Goal: Task Accomplishment & Management: Manage account settings

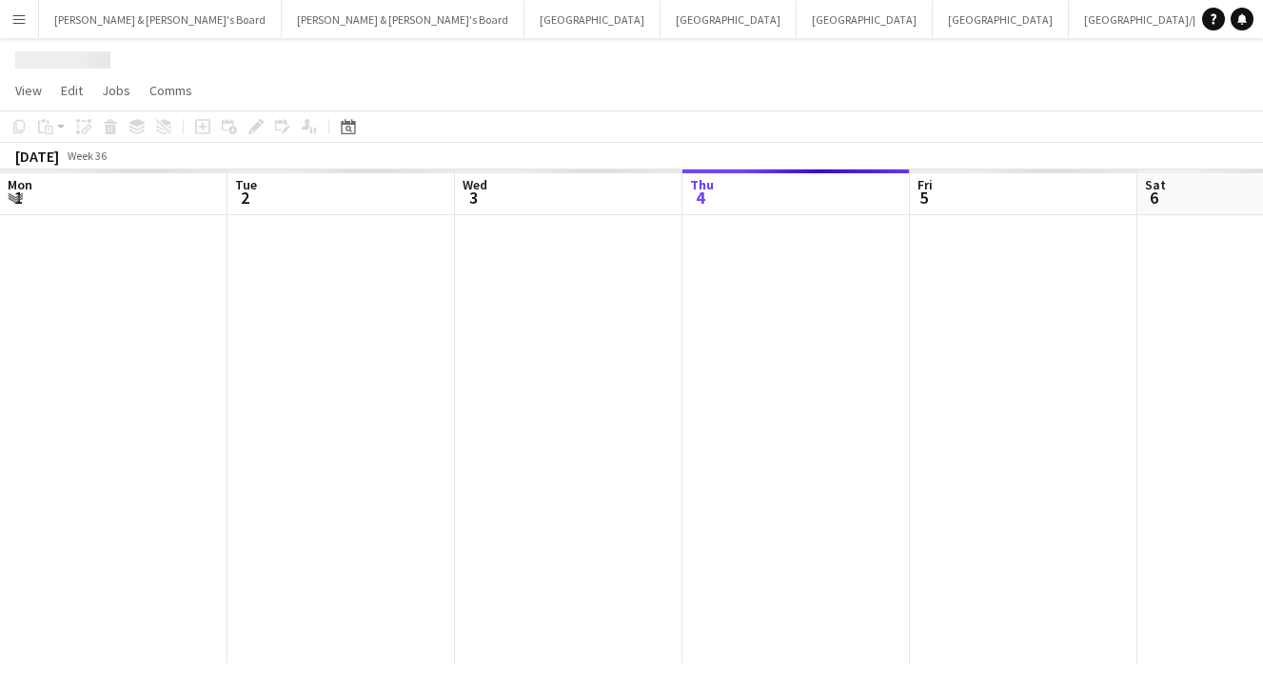
scroll to position [0, 455]
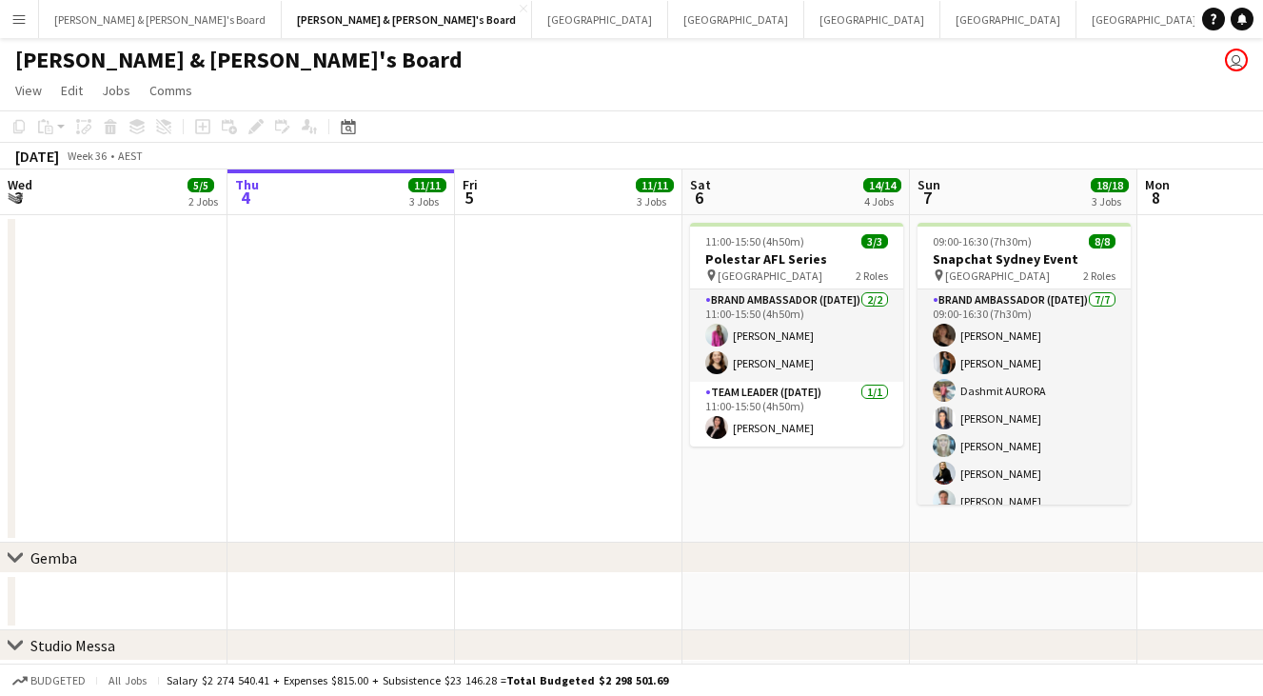
click at [8, 24] on button "Menu" at bounding box center [19, 19] width 38 height 38
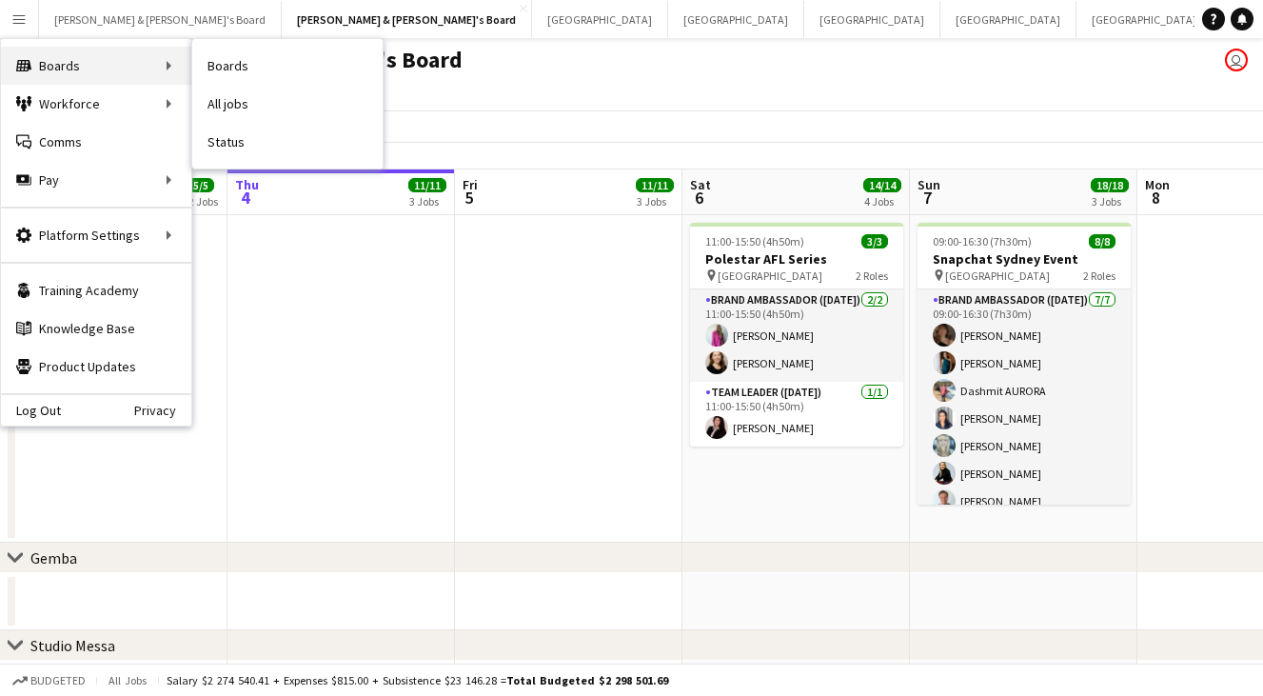
click at [29, 51] on div "Boards Boards" at bounding box center [96, 66] width 190 height 38
click at [168, 72] on div "Boards Boards" at bounding box center [96, 66] width 190 height 38
click at [226, 97] on link "All jobs" at bounding box center [287, 104] width 190 height 38
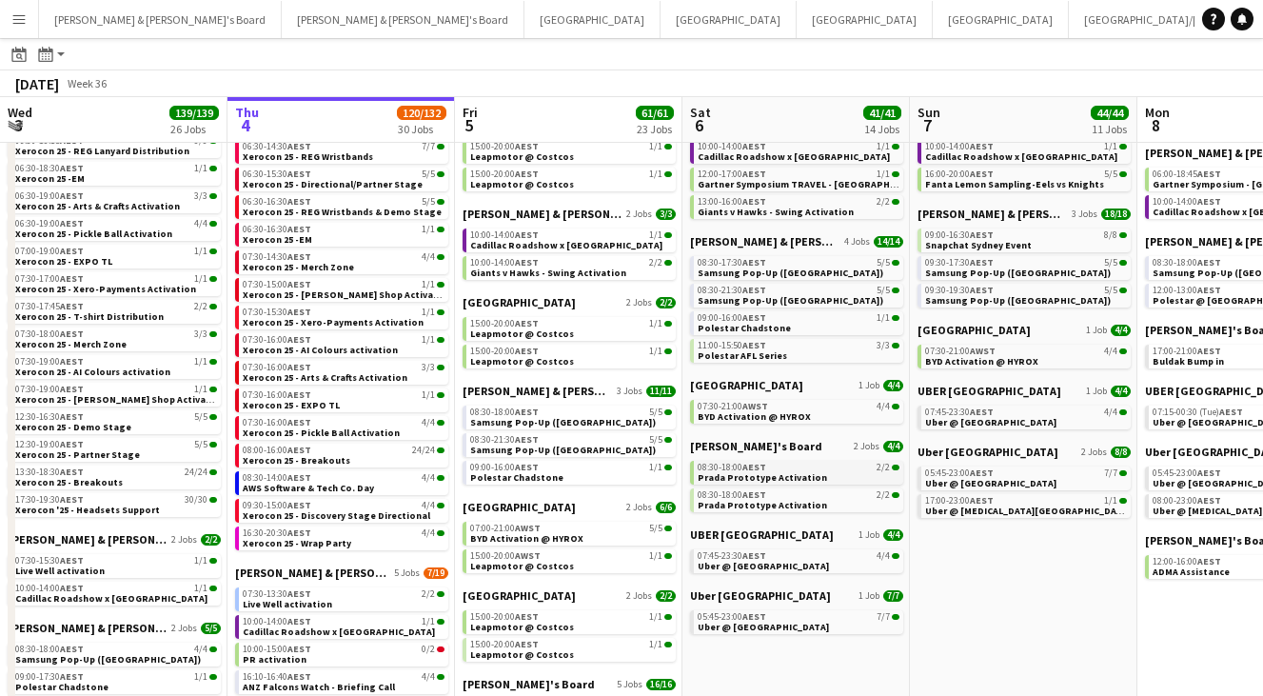
scroll to position [180, 0]
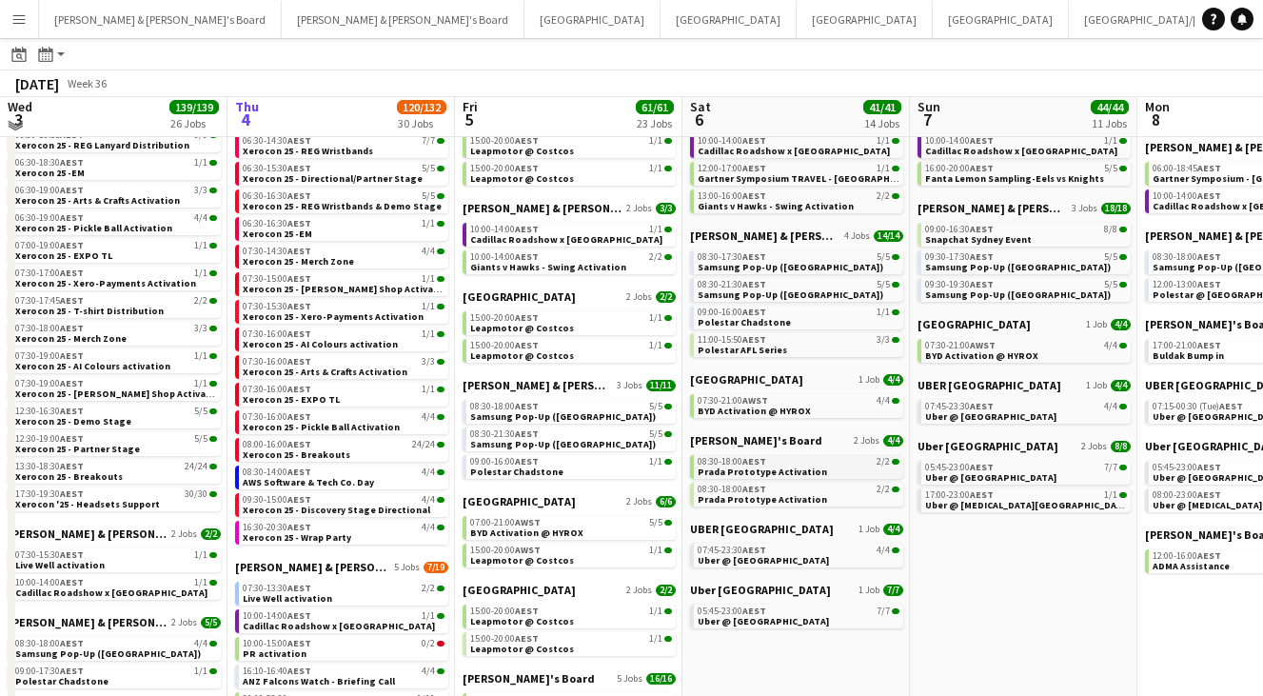
click at [778, 461] on div "08:30-18:00 AEST 2/2" at bounding box center [798, 462] width 202 height 10
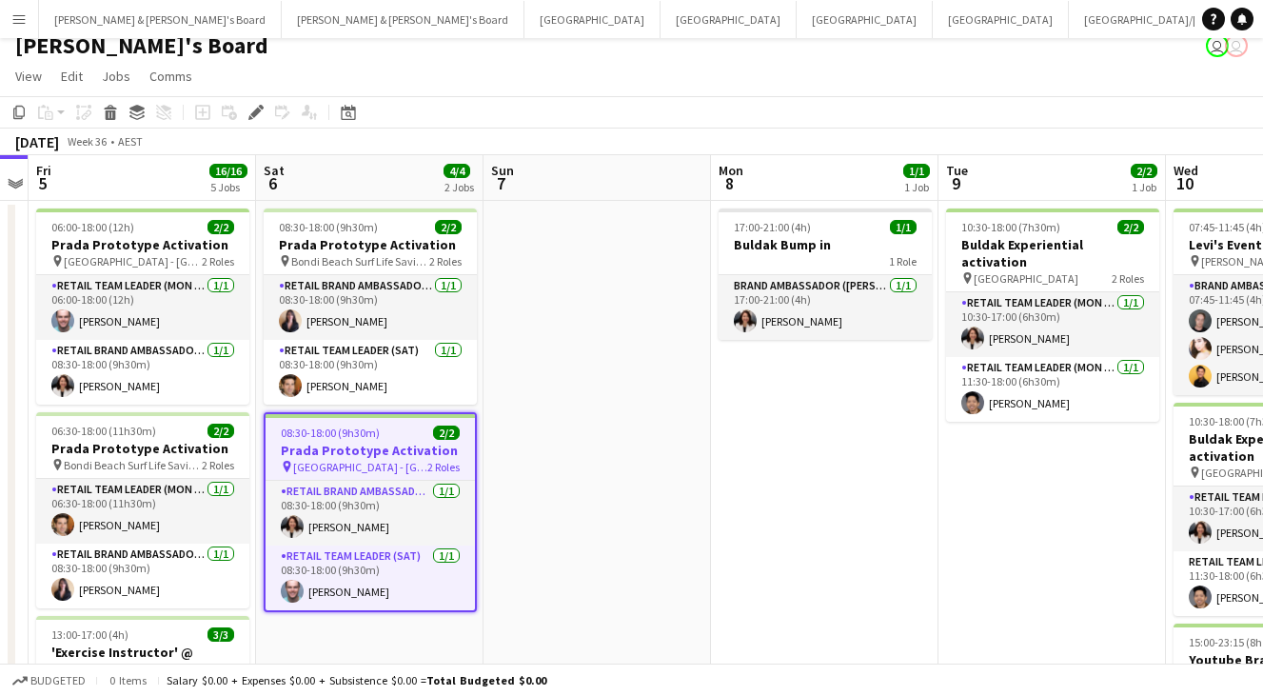
scroll to position [30, 0]
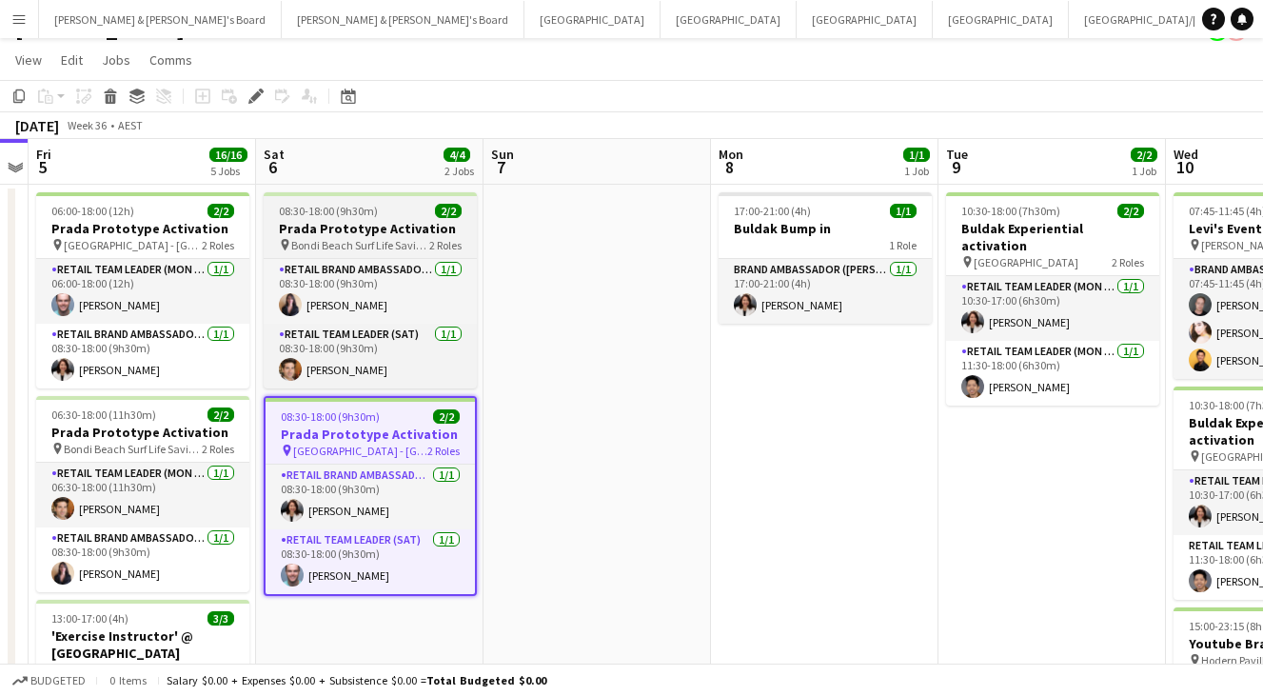
click at [419, 245] on span "Bondi Beach Surf Life Saving Club" at bounding box center [360, 245] width 138 height 14
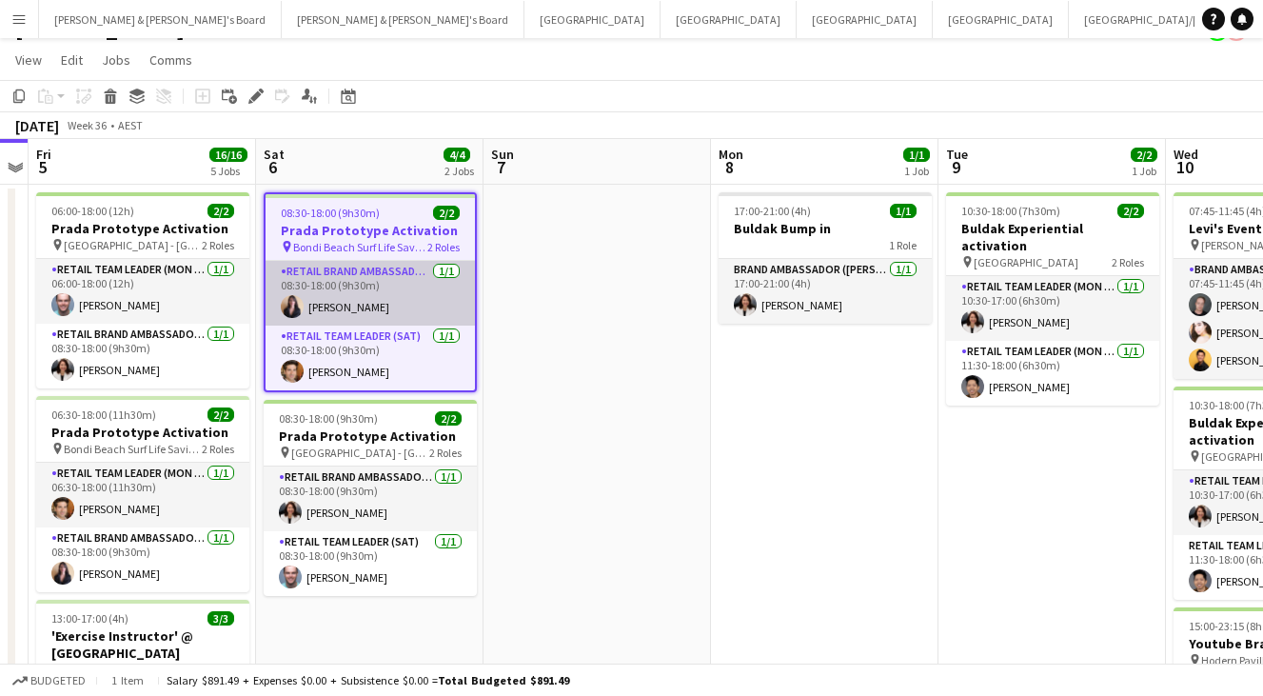
click at [431, 306] on app-card-role "RETAIL Brand Ambassador ([DATE]) [DATE] 08:30-18:00 (9h30m) [PERSON_NAME]" at bounding box center [369, 293] width 209 height 65
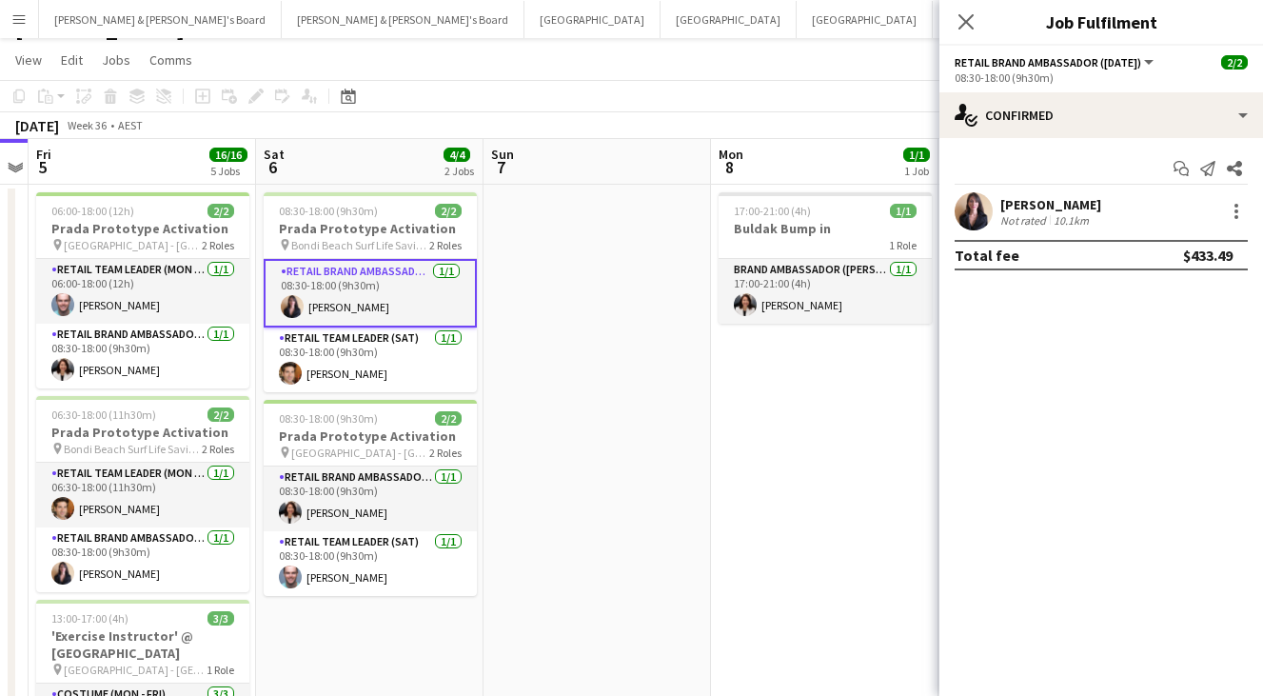
click at [1101, 206] on div "[PERSON_NAME]" at bounding box center [1050, 204] width 101 height 17
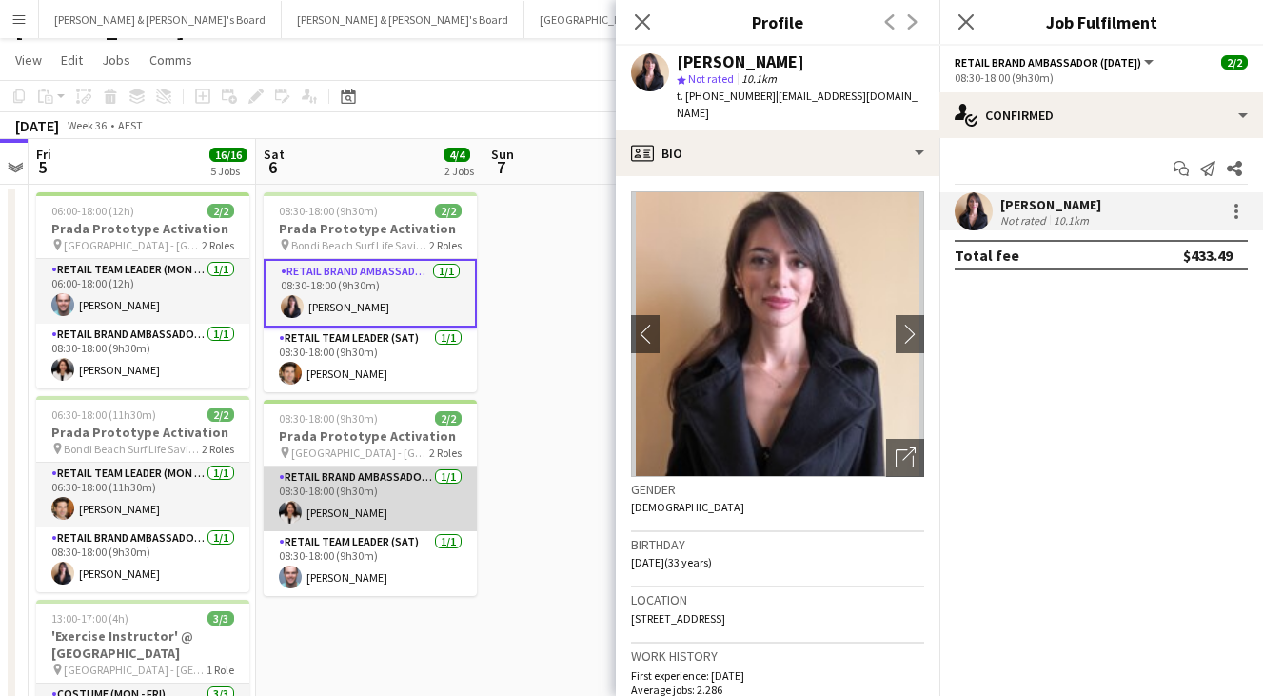
click at [398, 486] on app-card-role "RETAIL Brand Ambassador ([DATE]) [DATE] 08:30-18:00 (9h30m) [PERSON_NAME]" at bounding box center [370, 498] width 213 height 65
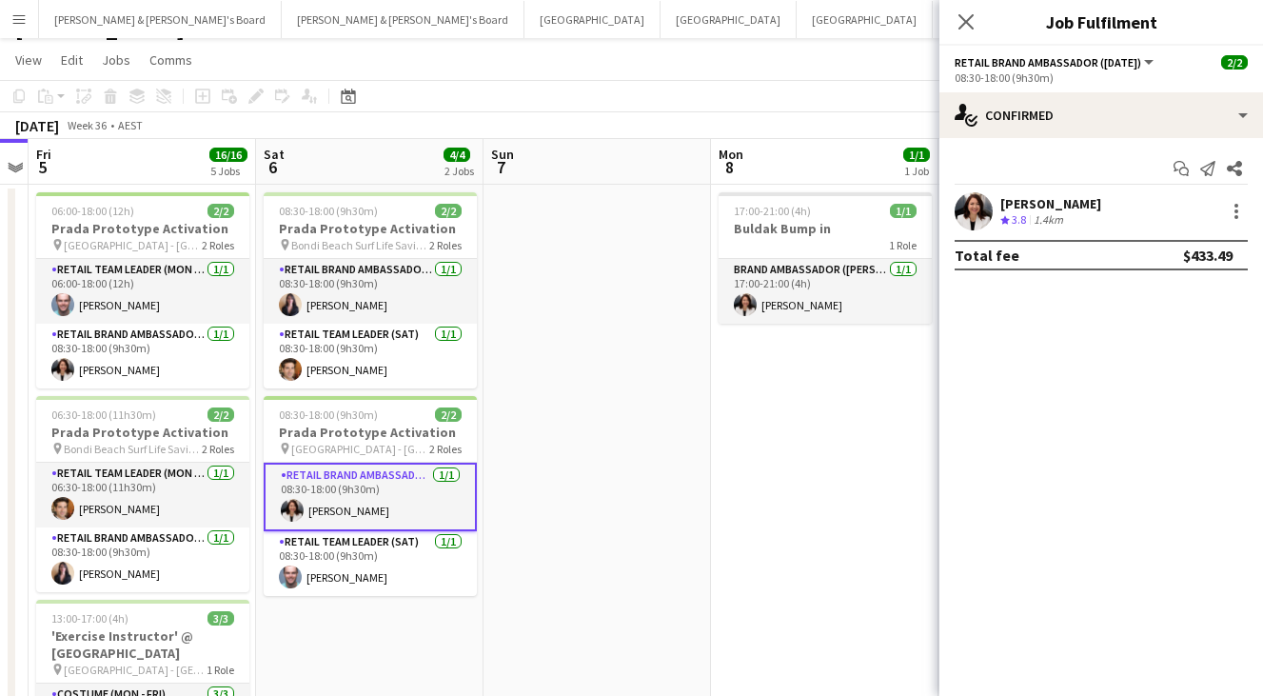
click at [1106, 187] on div "Start chat Send notification Share [PERSON_NAME] Crew rating 3.8 1.4km Total fe…" at bounding box center [1101, 211] width 324 height 147
click at [1103, 206] on div "[PERSON_NAME] Crew rating 3.8 1.4km" at bounding box center [1101, 211] width 324 height 38
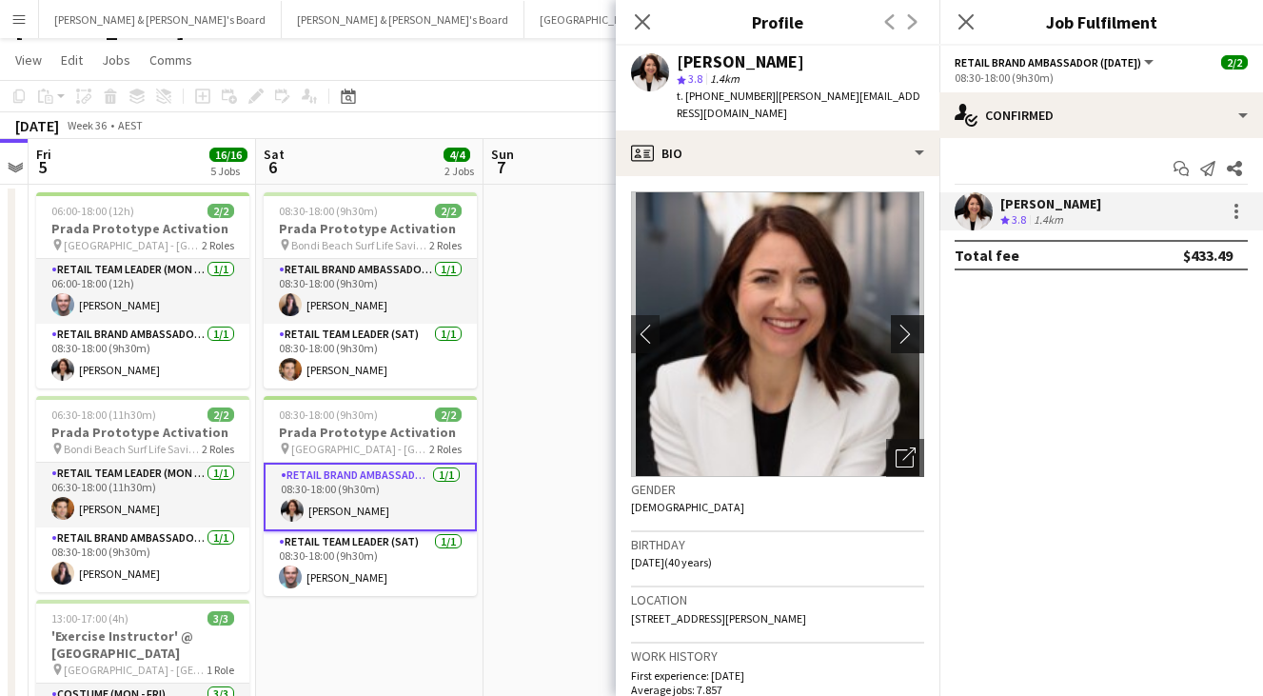
click at [913, 324] on app-icon "chevron-right" at bounding box center [909, 334] width 29 height 20
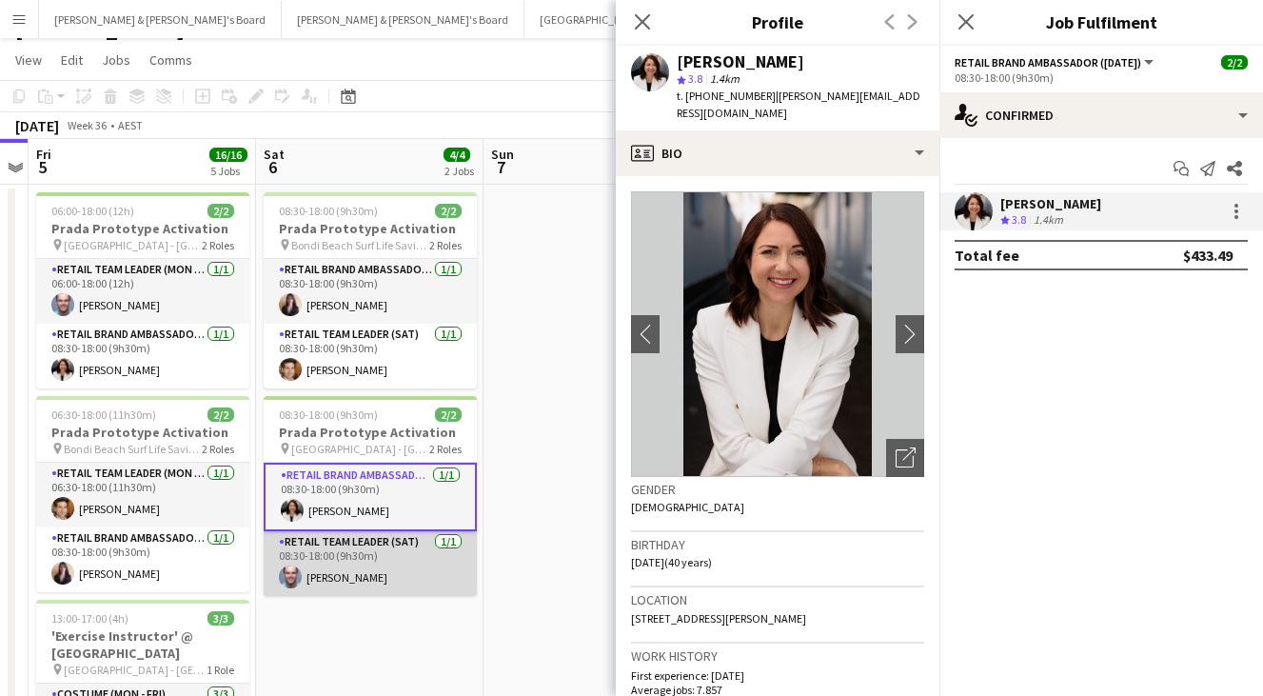
click at [333, 543] on app-card-role "RETAIL Team Leader (Sat) [DATE] 08:30-18:00 (9h30m) [PERSON_NAME]" at bounding box center [370, 563] width 213 height 65
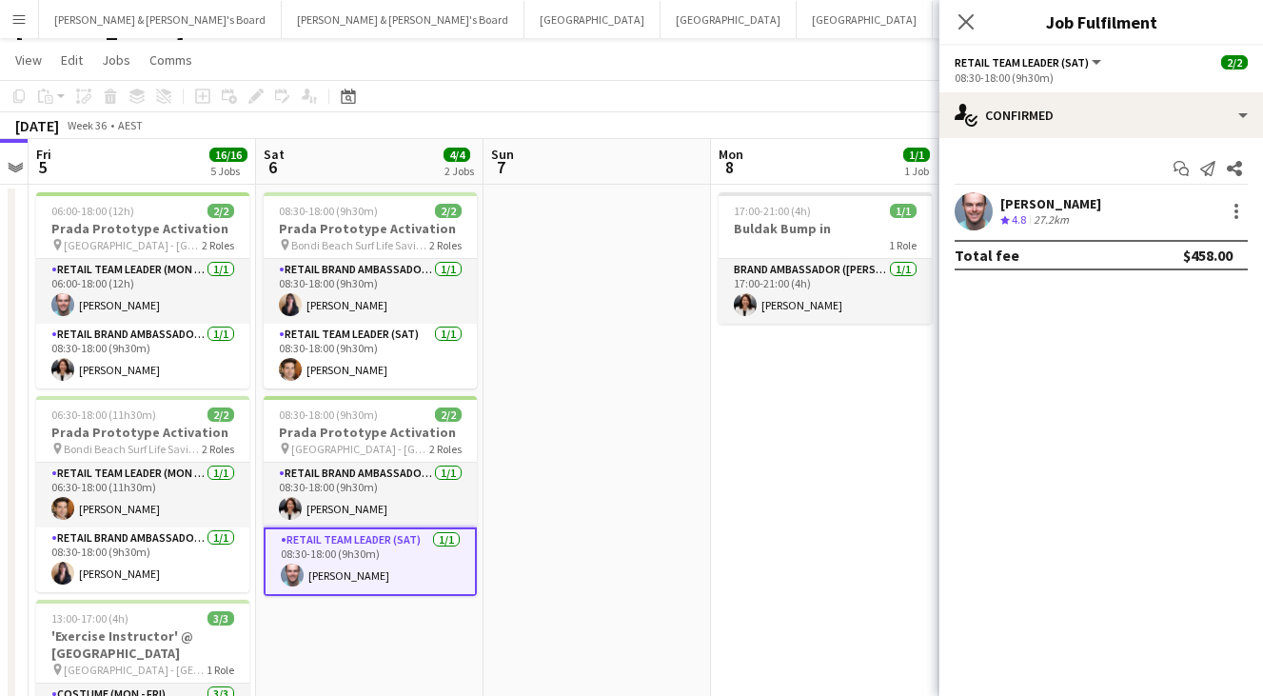
click at [1066, 216] on div "27.2km" at bounding box center [1051, 220] width 43 height 16
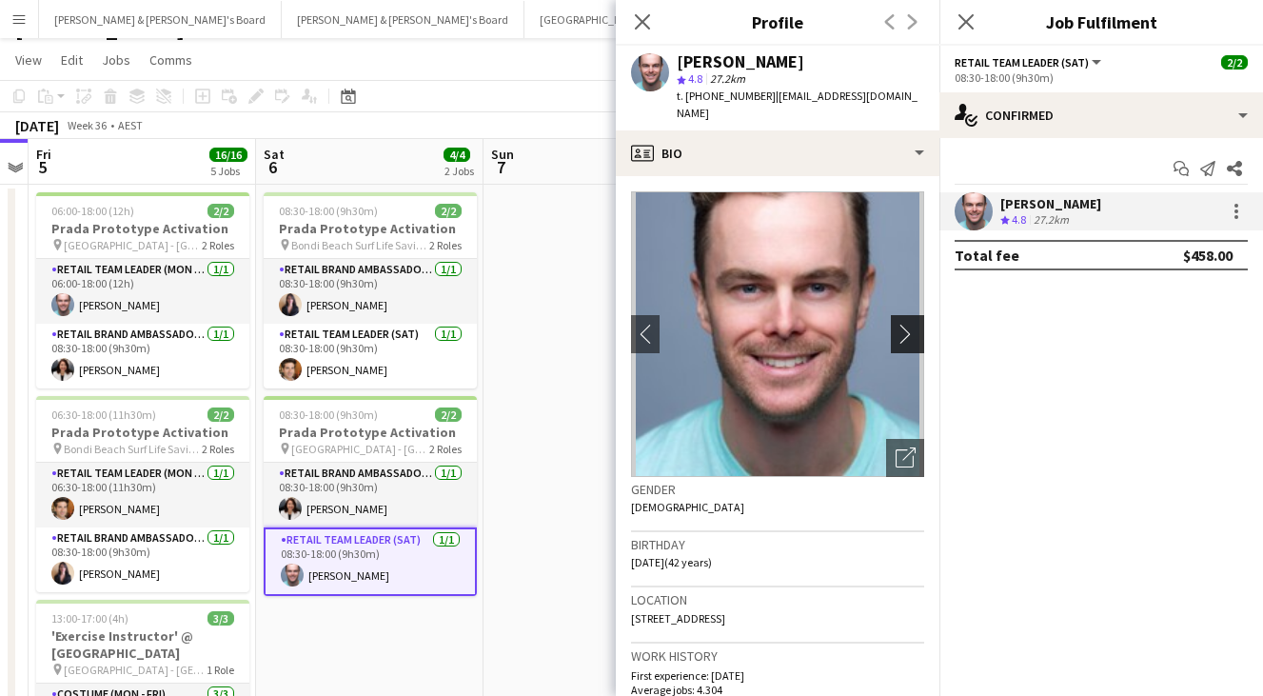
click at [913, 324] on app-icon "chevron-right" at bounding box center [909, 334] width 29 height 20
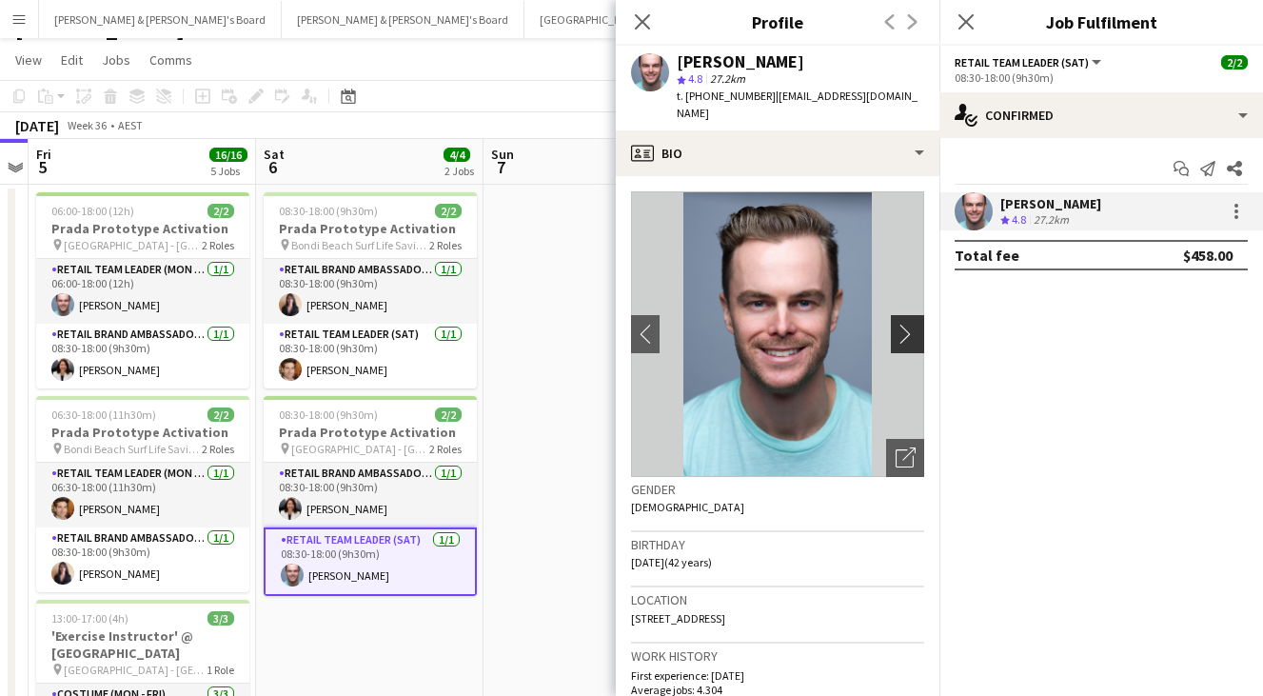
click at [912, 324] on app-icon "chevron-right" at bounding box center [909, 334] width 29 height 20
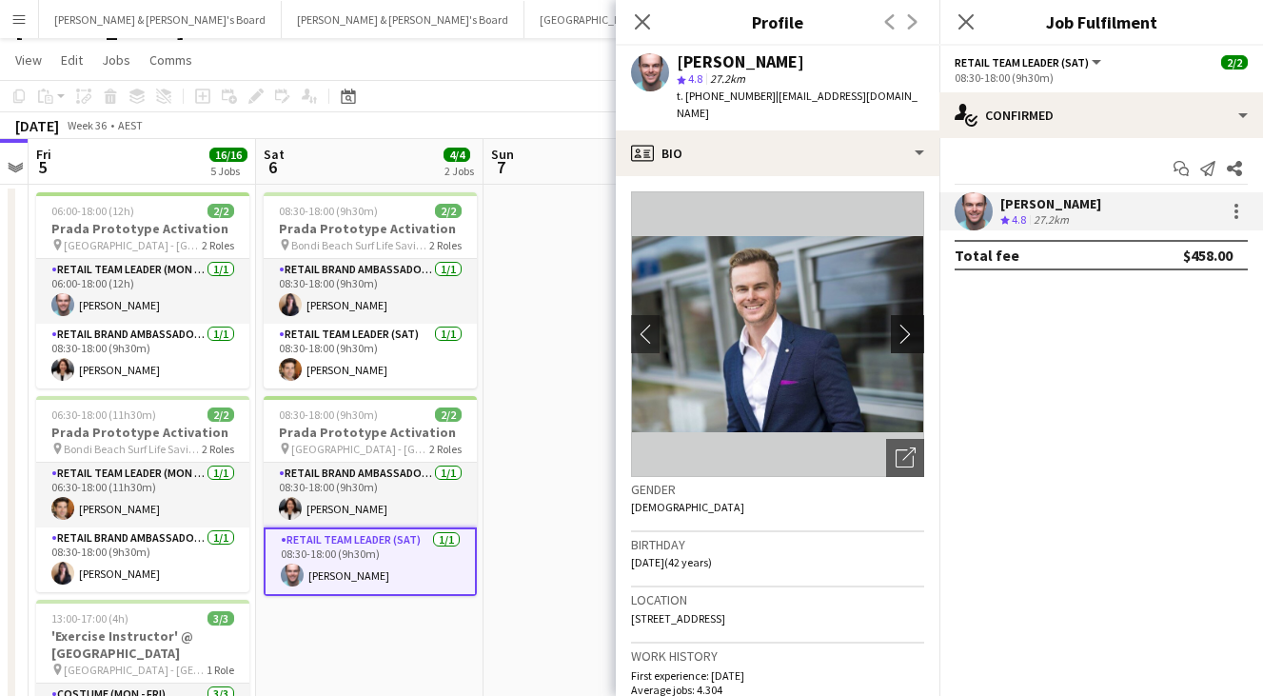
click at [912, 324] on app-icon "chevron-right" at bounding box center [909, 334] width 29 height 20
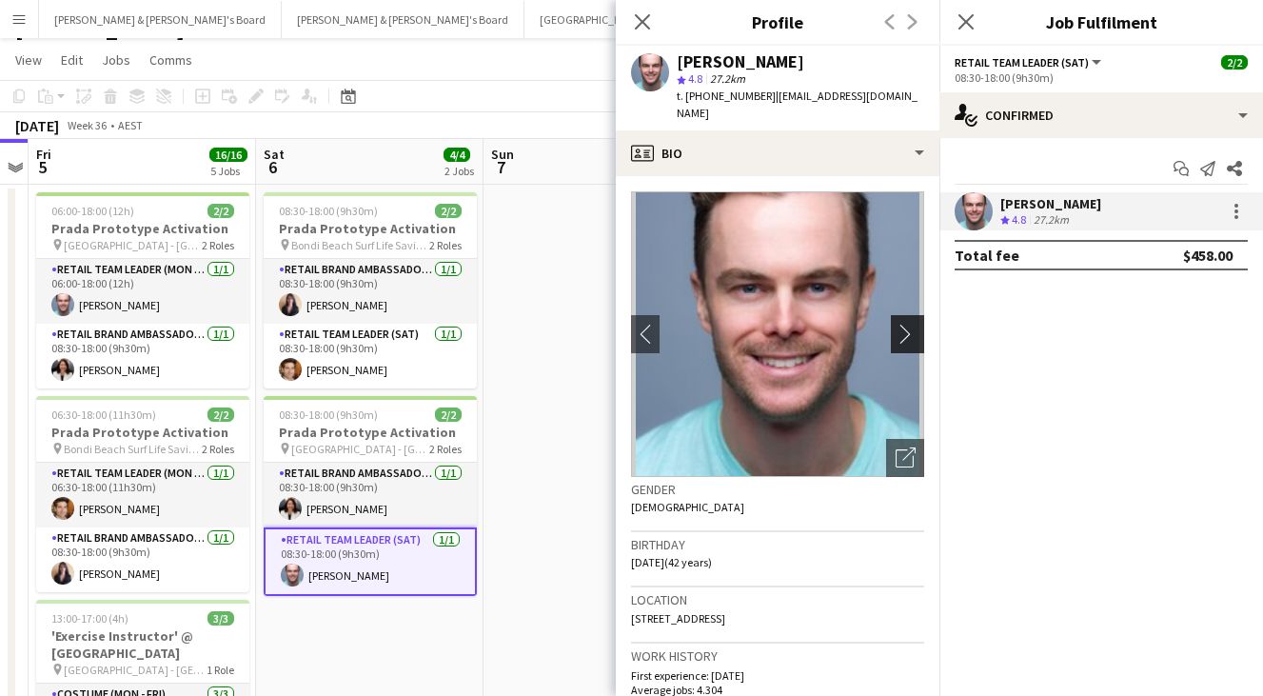
click at [912, 324] on app-icon "chevron-right" at bounding box center [909, 334] width 29 height 20
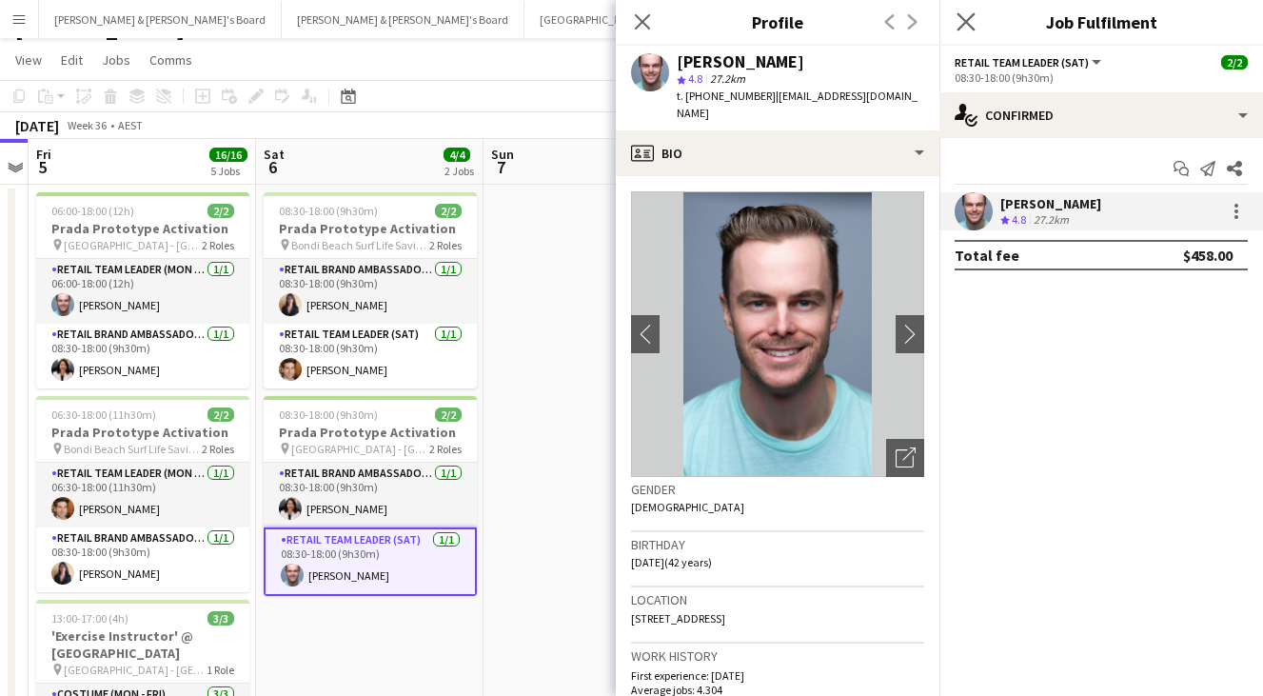
click at [955, 18] on app-icon "Close pop-in" at bounding box center [966, 23] width 28 height 28
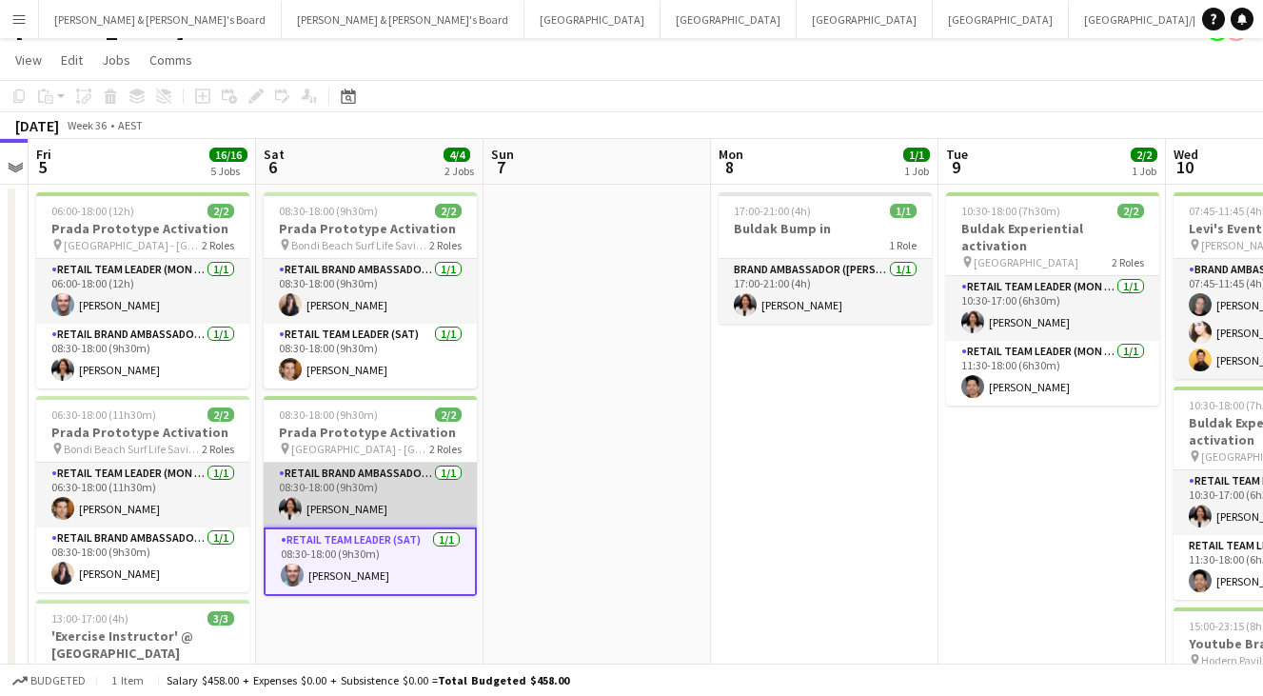
click at [379, 493] on app-card-role "RETAIL Brand Ambassador ([DATE]) [DATE] 08:30-18:00 (9h30m) [PERSON_NAME]" at bounding box center [370, 494] width 213 height 65
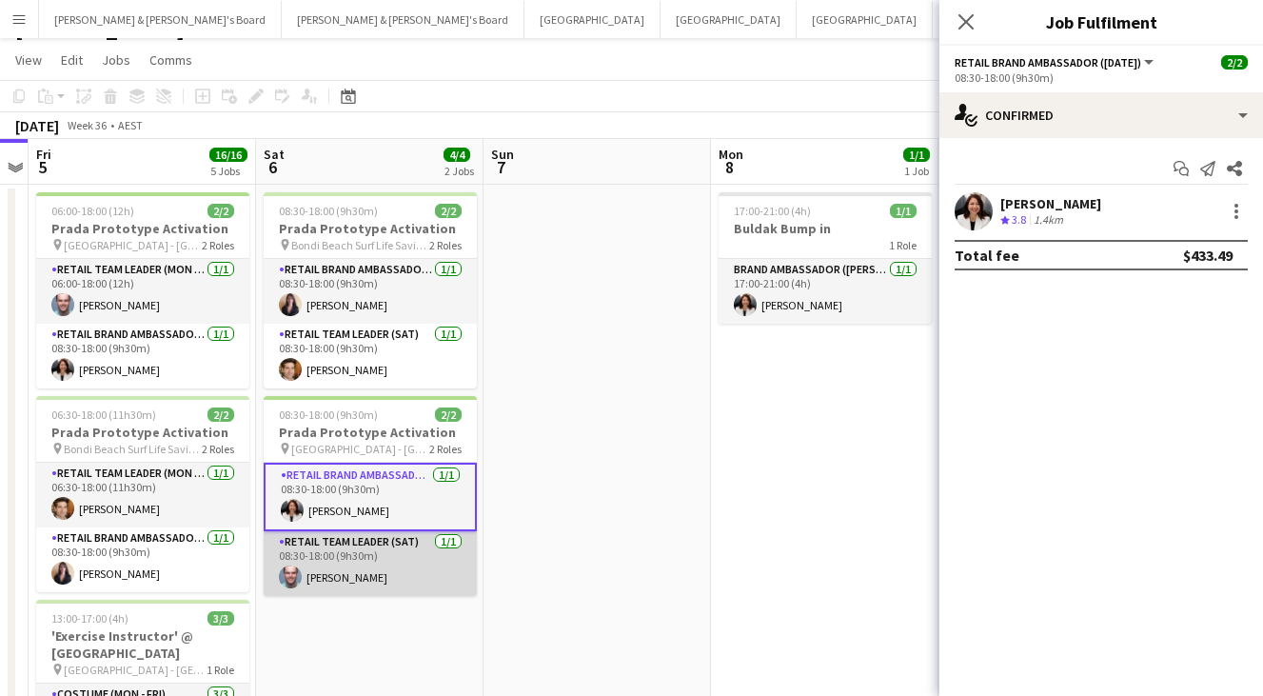
click at [351, 554] on app-card-role "RETAIL Team Leader (Sat) [DATE] 08:30-18:00 (9h30m) [PERSON_NAME]" at bounding box center [370, 563] width 213 height 65
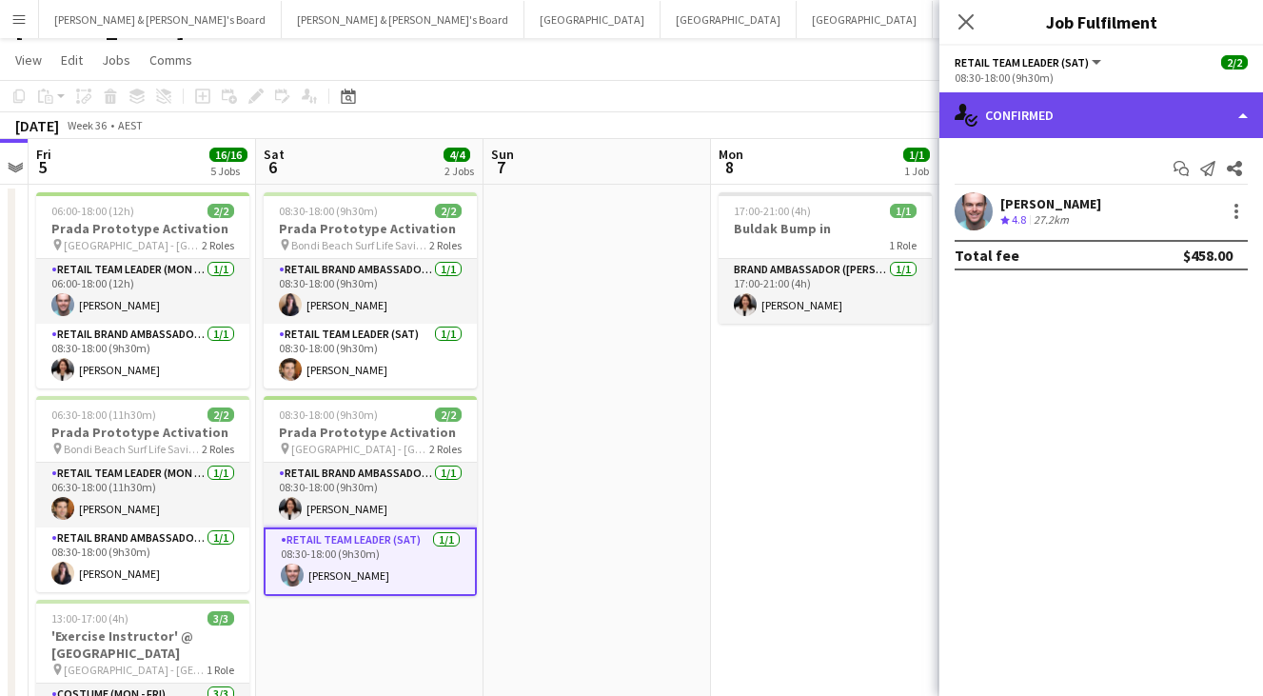
click at [1089, 108] on div "single-neutral-actions-check-2 Confirmed" at bounding box center [1101, 115] width 324 height 46
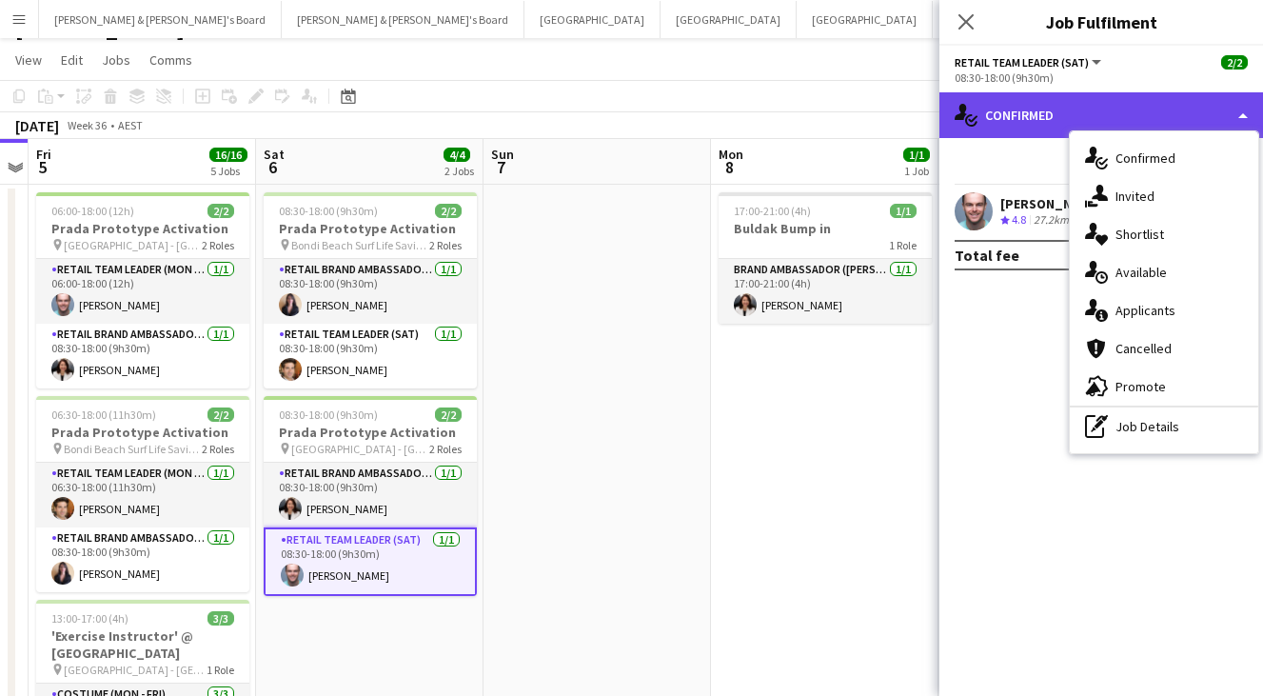
click at [1070, 108] on div "single-neutral-actions-check-2 Confirmed" at bounding box center [1101, 115] width 324 height 46
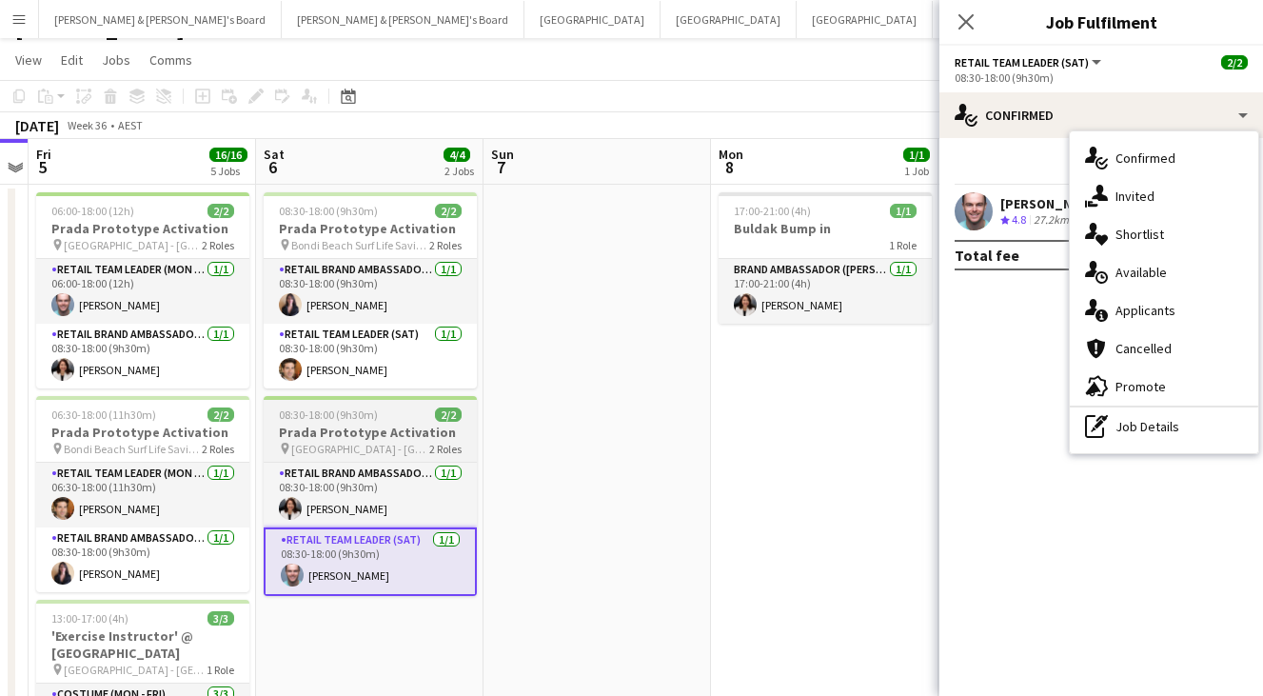
click at [365, 444] on span "[GEOGRAPHIC_DATA] - [GEOGRAPHIC_DATA]" at bounding box center [360, 449] width 138 height 14
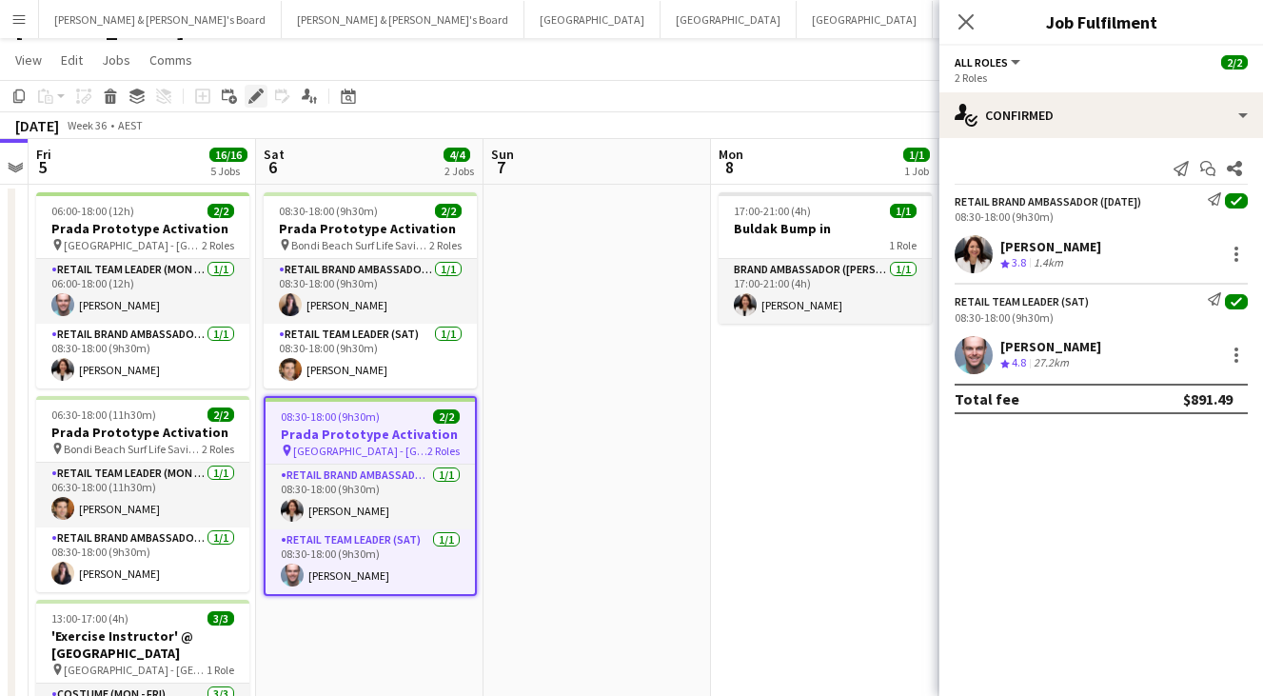
click at [261, 95] on icon "Edit" at bounding box center [255, 95] width 15 height 15
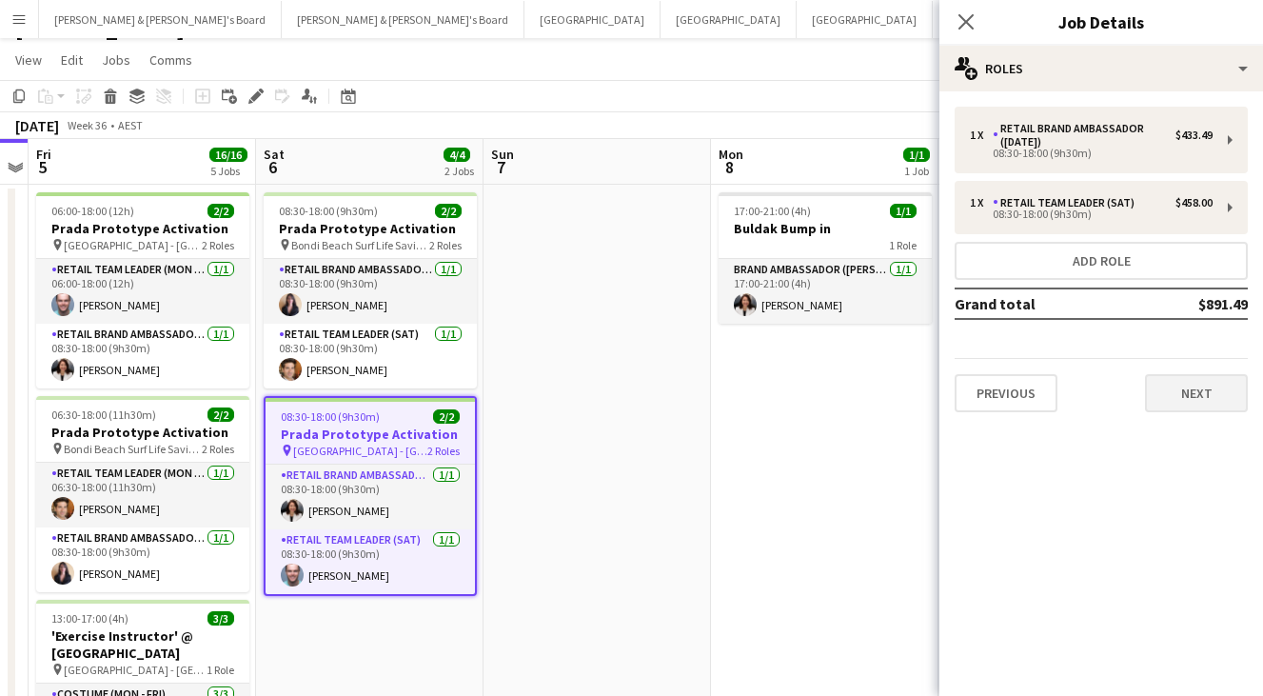
click at [1198, 397] on button "Next" at bounding box center [1196, 393] width 103 height 38
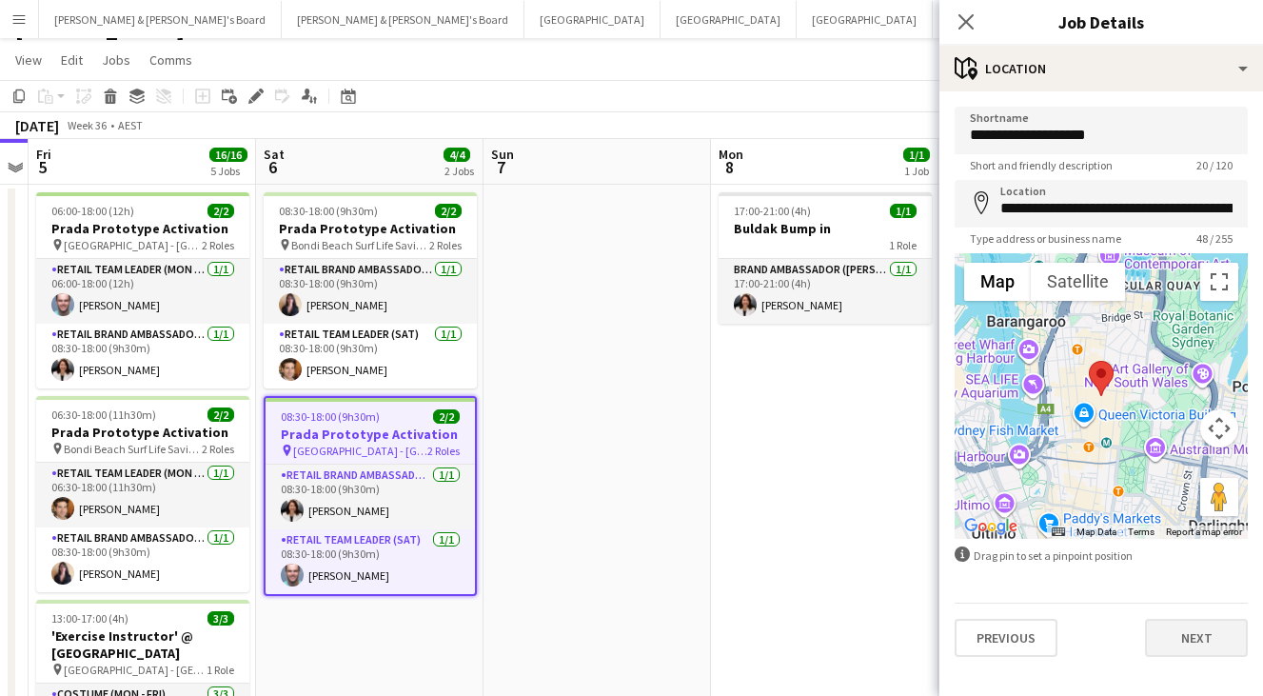
click at [1201, 646] on button "Next" at bounding box center [1196, 637] width 103 height 38
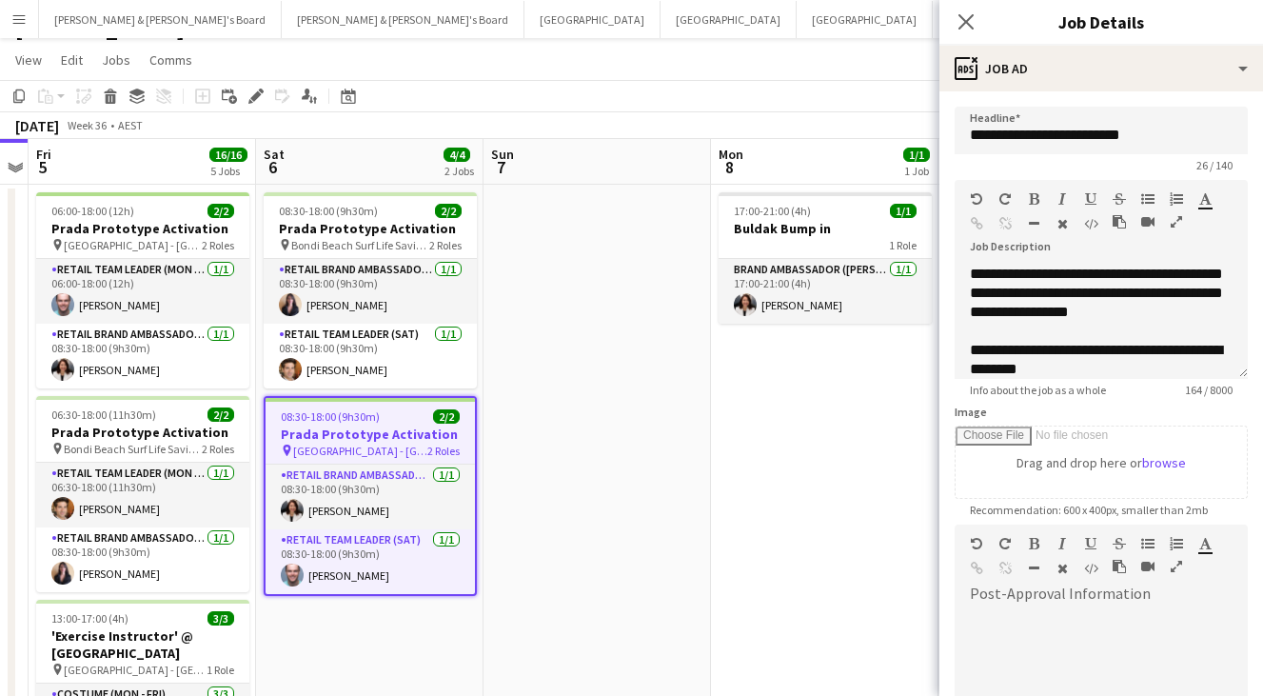
scroll to position [0, 0]
click at [964, 18] on icon "Close pop-in" at bounding box center [965, 21] width 18 height 18
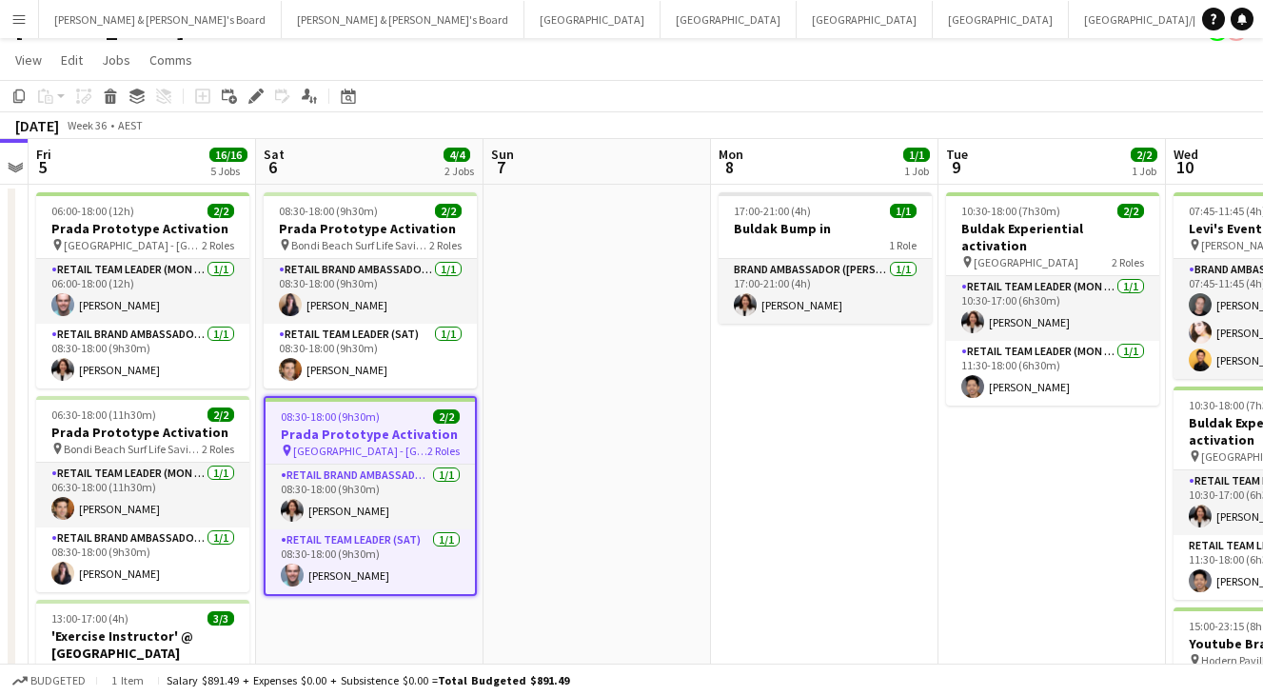
click at [646, 161] on app-board-header-date "Sun 7" at bounding box center [596, 162] width 227 height 46
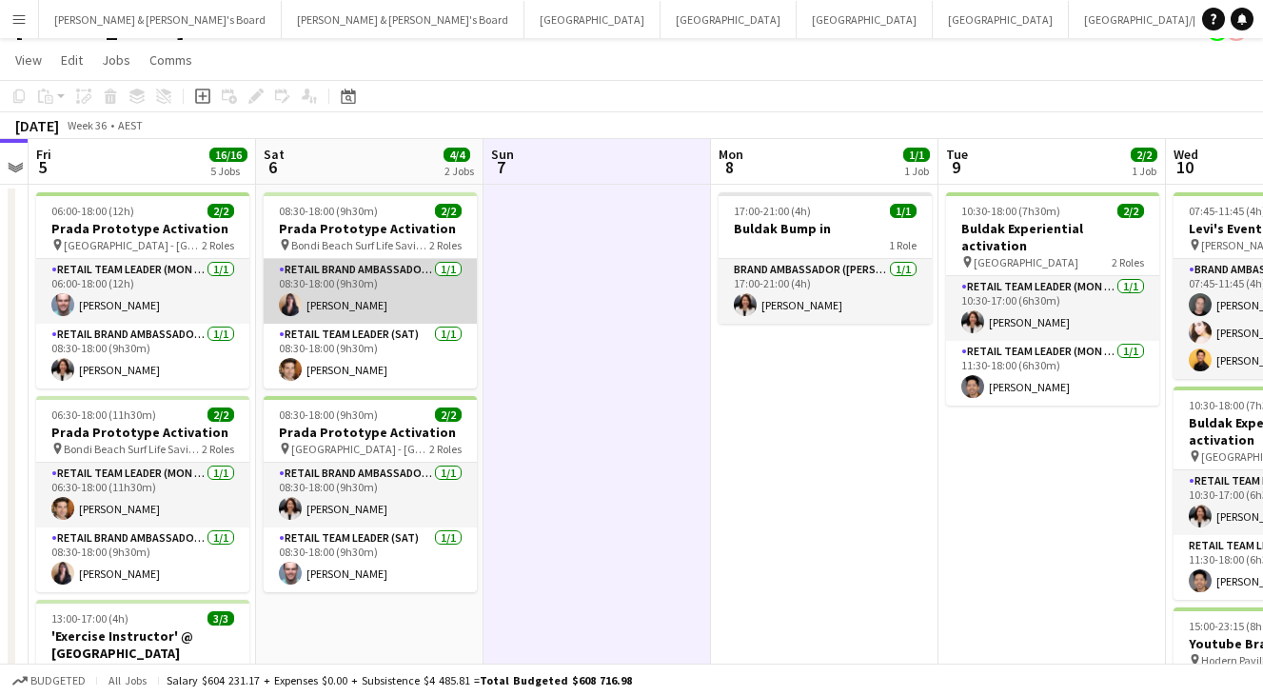
click at [420, 299] on app-card-role "RETAIL Brand Ambassador ([DATE]) [DATE] 08:30-18:00 (9h30m) [PERSON_NAME]" at bounding box center [370, 291] width 213 height 65
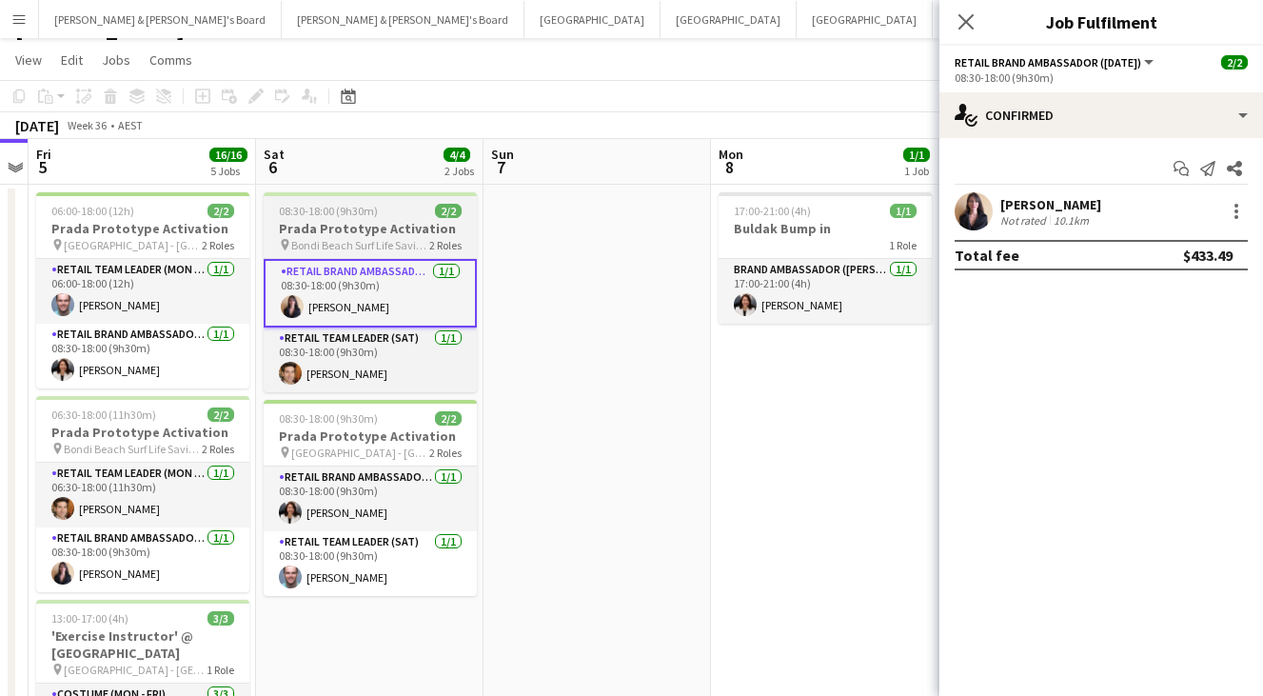
click at [404, 239] on span "Bondi Beach Surf Life Saving Club" at bounding box center [360, 245] width 138 height 14
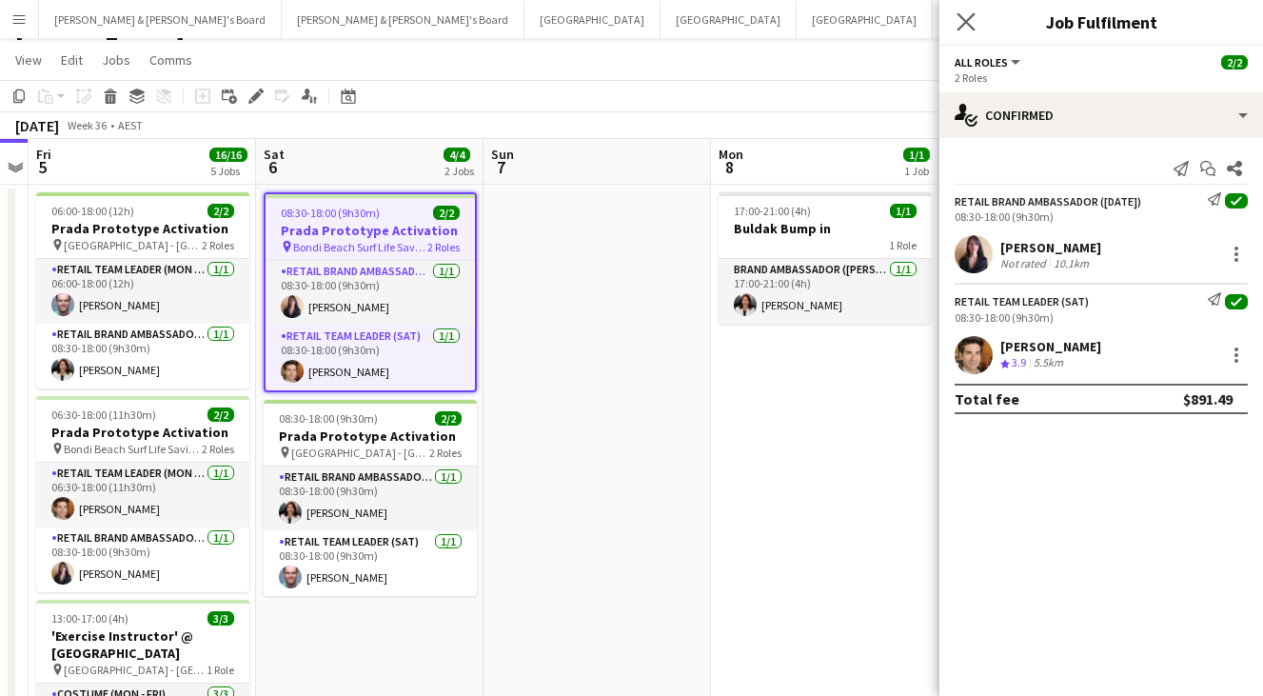
click at [974, 20] on app-icon "Close pop-in" at bounding box center [966, 23] width 28 height 28
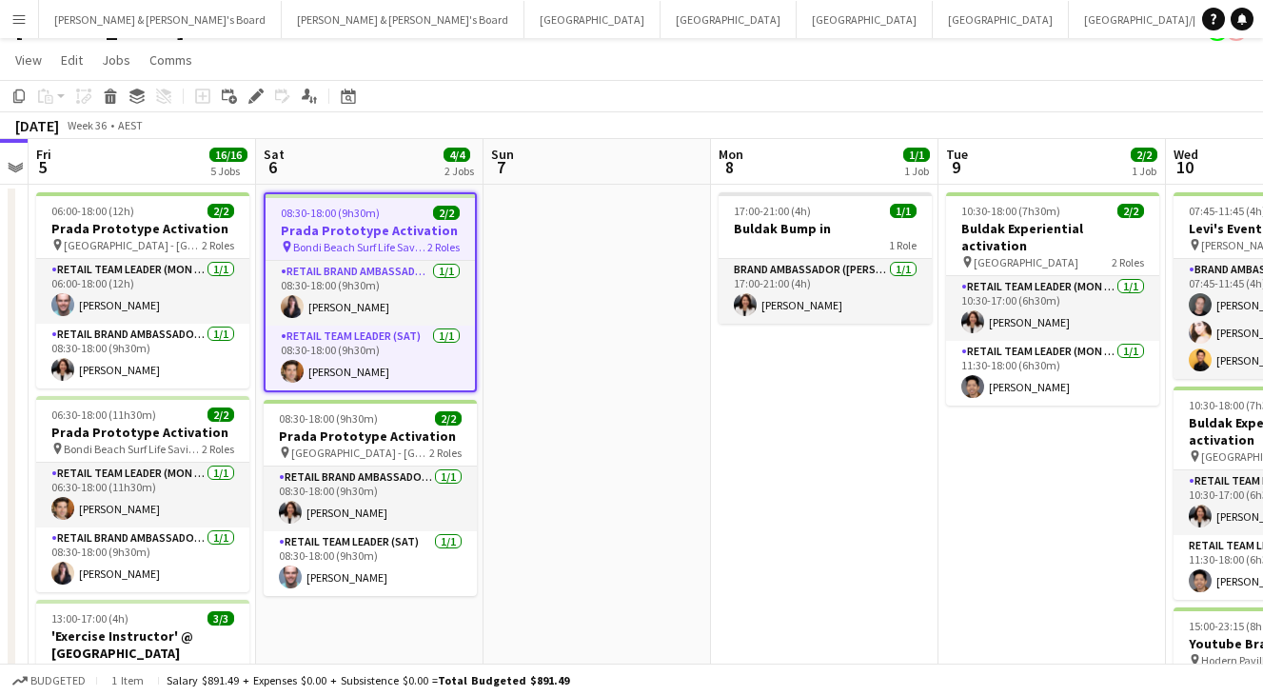
click at [936, 119] on div "[DATE] Week 36 • AEST" at bounding box center [631, 125] width 1263 height 27
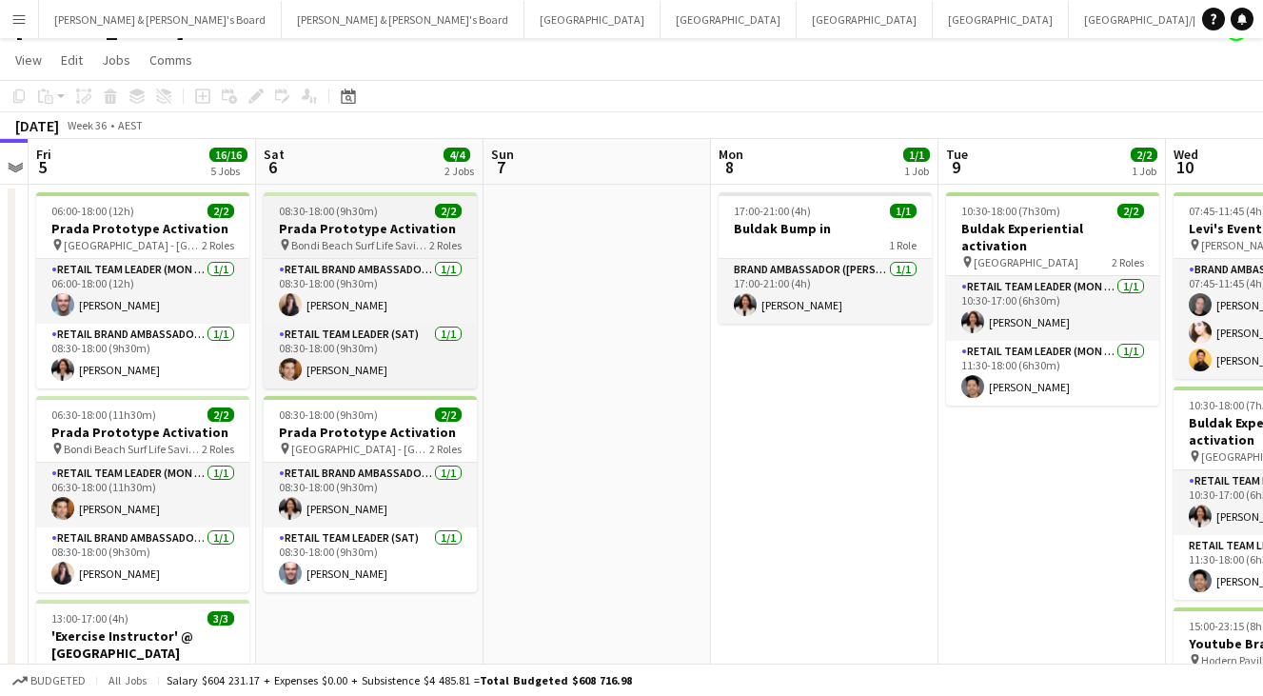
click at [413, 235] on h3 "Prada Prototype Activation" at bounding box center [370, 228] width 213 height 17
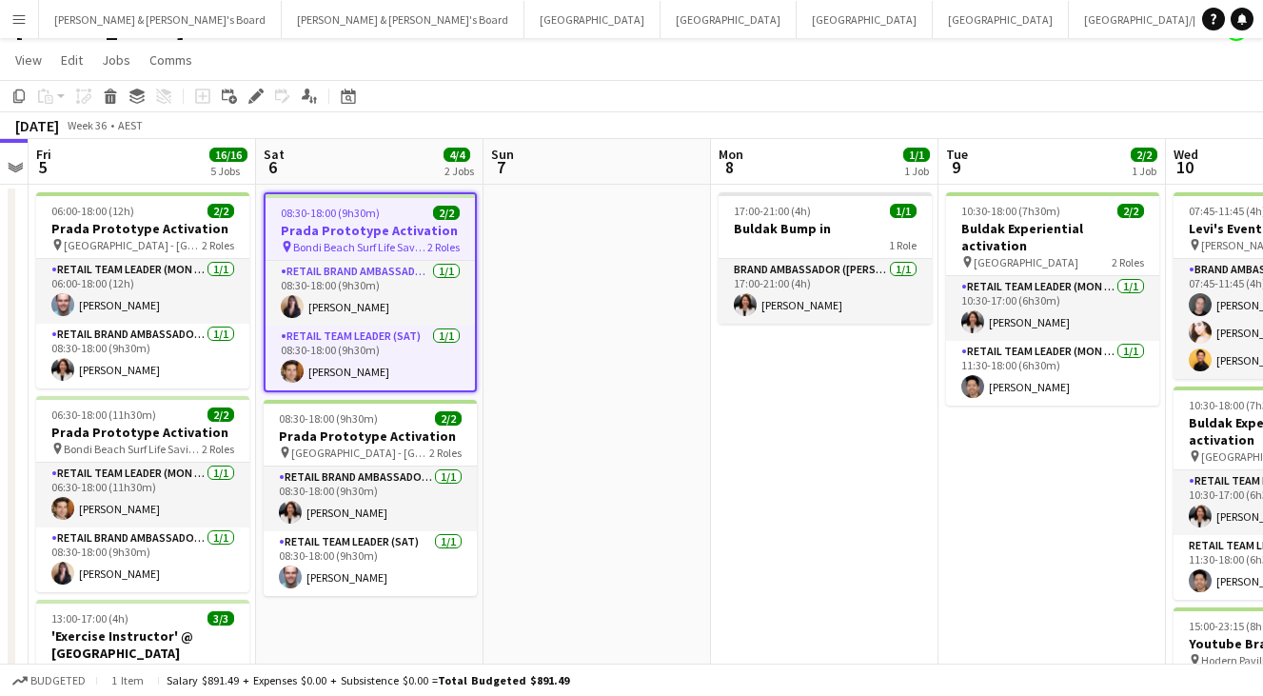
click at [408, 213] on div "08:30-18:00 (9h30m) 2/2" at bounding box center [369, 213] width 209 height 14
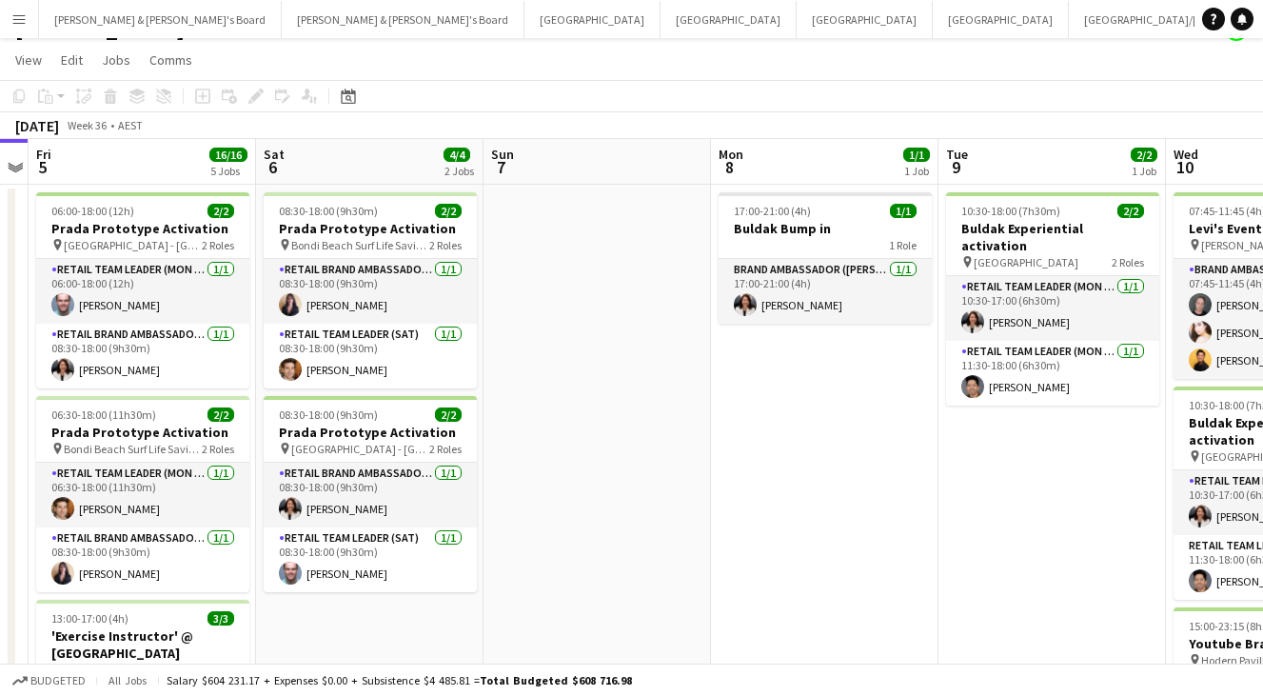
click at [411, 154] on app-board-header-date "Sat 6 4/4 2 Jobs" at bounding box center [369, 162] width 227 height 46
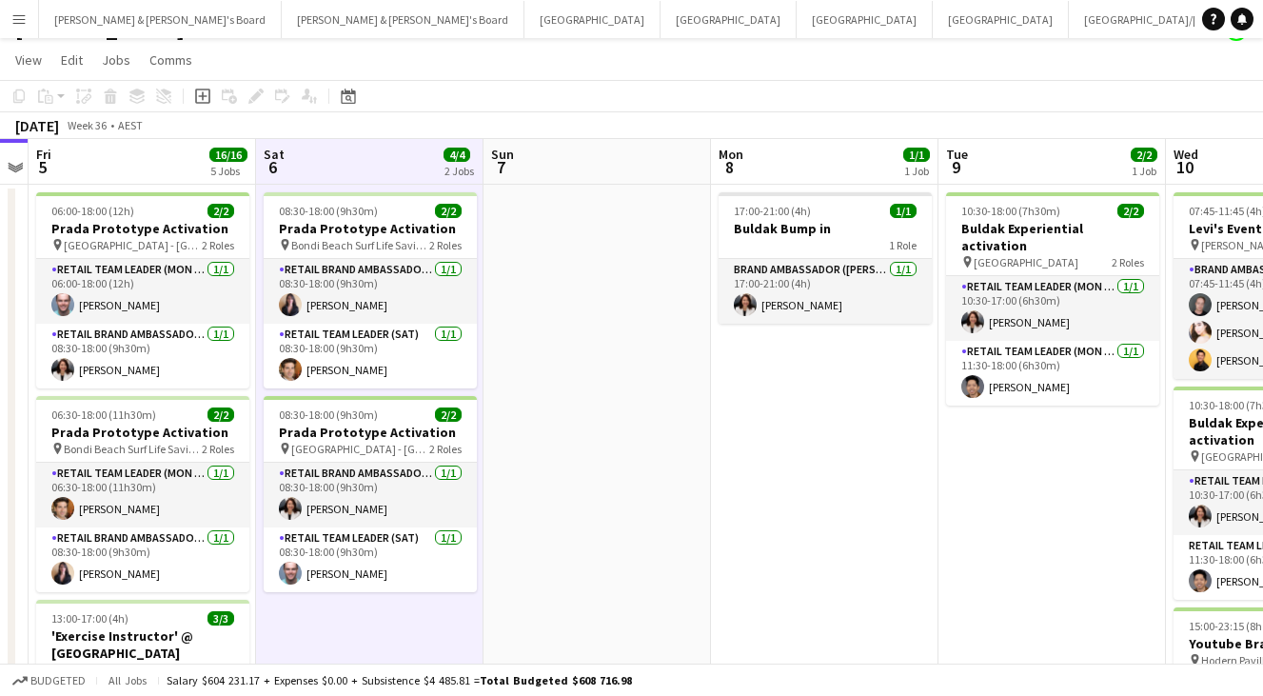
click at [488, 92] on app-toolbar "Copy Paste Paste Command V Paste with crew Command Shift V Paste linked Job [GE…" at bounding box center [631, 96] width 1263 height 32
